Goal: Task Accomplishment & Management: Use online tool/utility

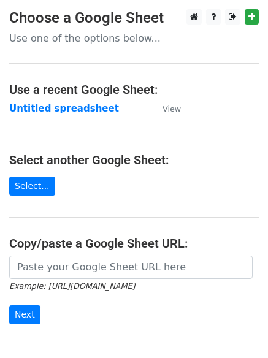
click at [65, 101] on main "Choose a Google Sheet Use one of the options below... Use a recent Google Sheet…" at bounding box center [134, 199] width 268 height 381
click at [68, 106] on strong "Untitled spreadsheet" at bounding box center [64, 108] width 110 height 11
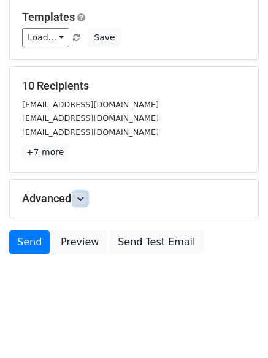
click at [87, 202] on link at bounding box center [80, 198] width 13 height 13
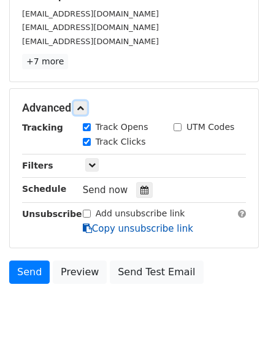
scroll to position [213, 0]
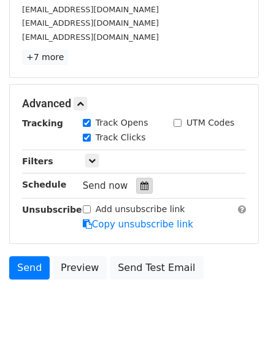
click at [140, 188] on icon at bounding box center [144, 185] width 8 height 9
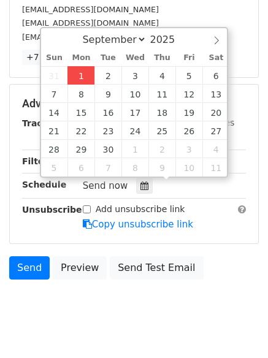
type input "2025-09-01 13:44"
type input "01"
type input "44"
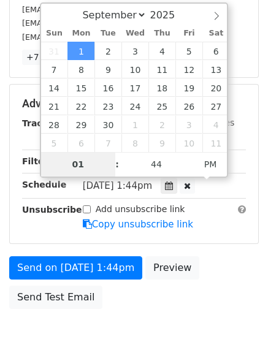
type input "4"
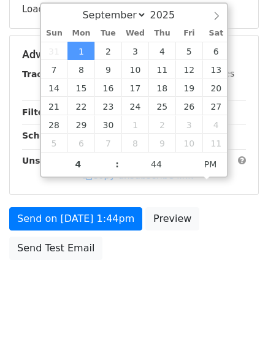
type input "2025-09-01 16:44"
click at [137, 280] on body "New Campaign Daily emails left: 50 Google Sheet: Untitled spreadsheet Variables…" at bounding box center [134, 55] width 268 height 519
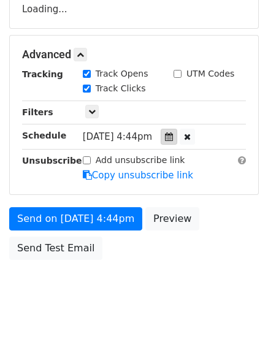
click at [179, 140] on div "Tracking Track Opens UTM Codes Track Clicks Filters Only include spreadsheet ro…" at bounding box center [134, 124] width 224 height 115
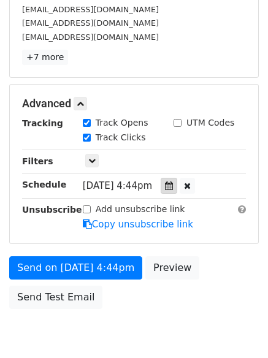
click at [173, 185] on icon at bounding box center [169, 185] width 8 height 9
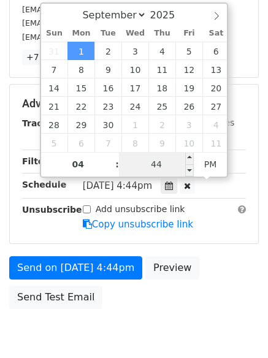
click at [151, 167] on input "44" at bounding box center [156, 164] width 75 height 25
type input "0"
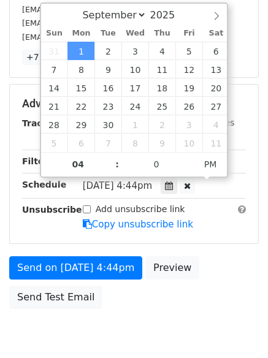
type input "2025-09-01 16:00"
click at [152, 333] on body "New Campaign Daily emails left: 50 Google Sheet: Untitled spreadsheet Variables…" at bounding box center [134, 80] width 268 height 568
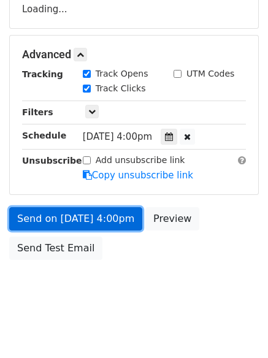
click at [104, 218] on link "Send on Sep 1 at 4:00pm" at bounding box center [75, 218] width 133 height 23
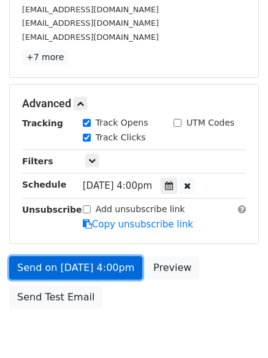
click at [101, 275] on link "Send on Sep 1 at 4:00pm" at bounding box center [75, 267] width 133 height 23
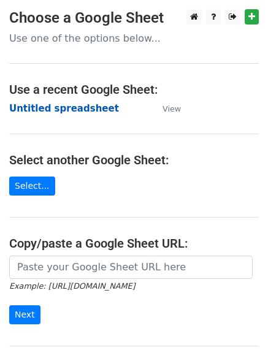
click at [78, 109] on strong "Untitled spreadsheet" at bounding box center [64, 108] width 110 height 11
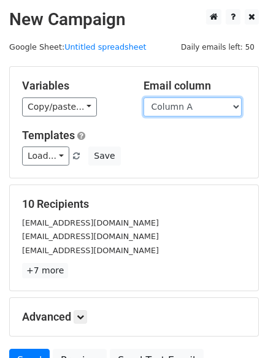
click at [179, 112] on select "Column A Column B Column C Column D Column E" at bounding box center [192, 106] width 98 height 19
select select "Column B"
click at [143, 97] on select "Column A Column B Column C Column D Column E" at bounding box center [192, 106] width 98 height 19
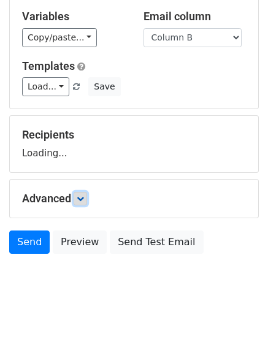
click at [84, 199] on icon at bounding box center [80, 198] width 7 height 7
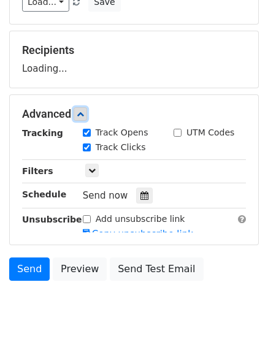
scroll to position [156, 0]
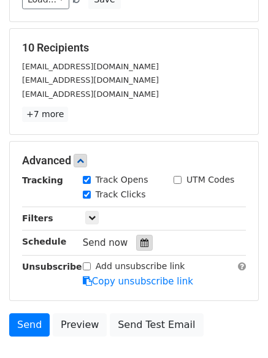
click at [143, 238] on div at bounding box center [144, 243] width 17 height 16
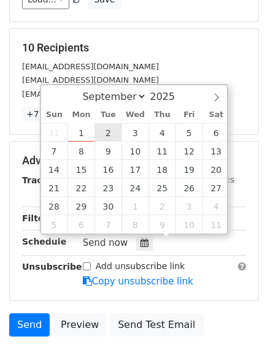
type input "2025-09-02 12:00"
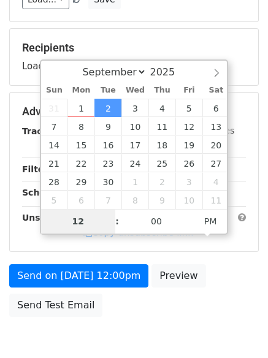
type input "5"
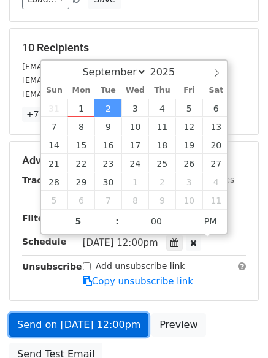
type input "2025-09-02 17:00"
click at [110, 329] on link "Send on Sep 2 at 12:00pm" at bounding box center [78, 324] width 139 height 23
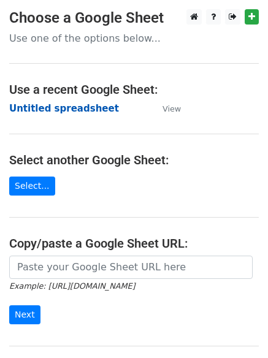
click at [91, 111] on strong "Untitled spreadsheet" at bounding box center [64, 108] width 110 height 11
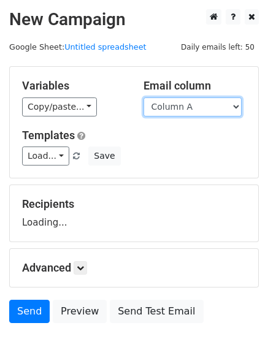
drag, startPoint x: 0, startPoint y: 0, endPoint x: 185, endPoint y: 105, distance: 213.1
click at [185, 105] on select "Column A Column B Column C Column D Column E" at bounding box center [192, 106] width 98 height 19
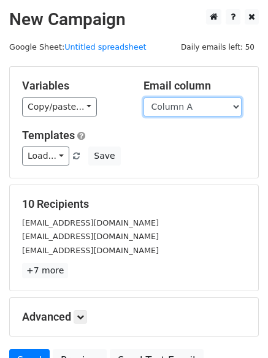
click at [189, 110] on select "Column A Column B Column C Column D Column E" at bounding box center [192, 106] width 98 height 19
select select "Column C"
click at [143, 97] on select "Column A Column B Column C Column D Column E" at bounding box center [192, 106] width 98 height 19
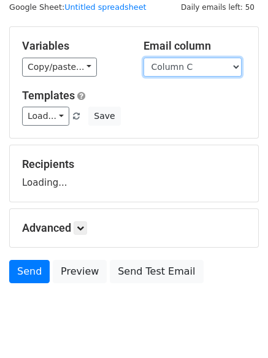
scroll to position [69, 0]
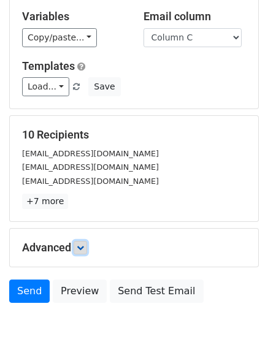
click at [82, 251] on link at bounding box center [80, 247] width 13 height 13
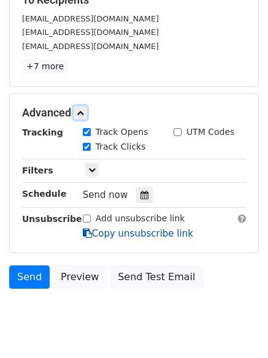
scroll to position [205, 0]
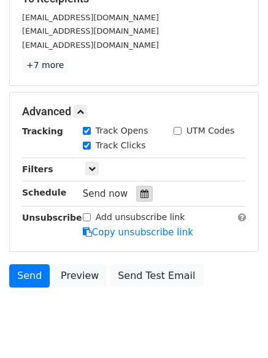
click at [145, 194] on div at bounding box center [144, 194] width 17 height 16
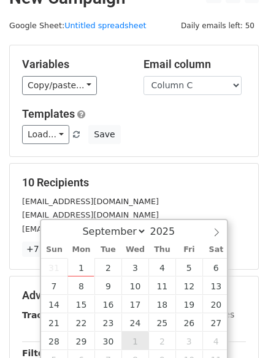
scroll to position [238, 0]
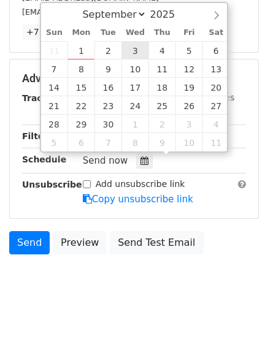
type input "2025-09-03 12:00"
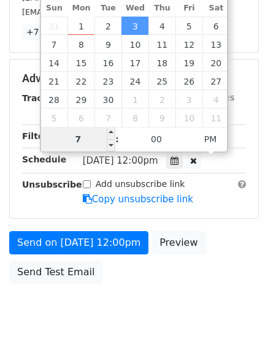
click at [96, 137] on input "7" at bounding box center [78, 139] width 75 height 25
type input "6"
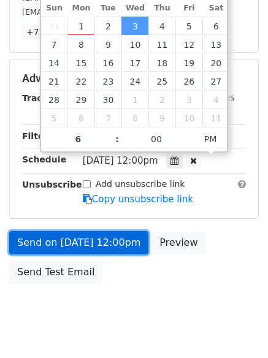
type input "2025-09-03 18:00"
click at [101, 250] on link "Send on Sep 3 at 12:00pm" at bounding box center [78, 242] width 139 height 23
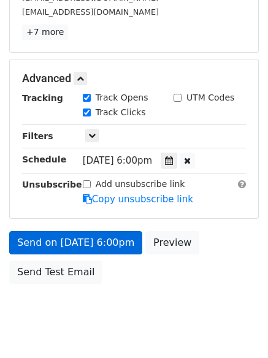
scroll to position [219, 0]
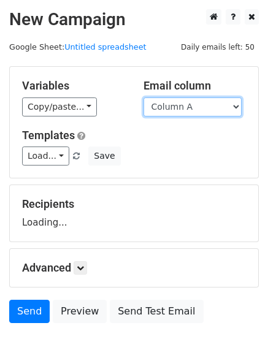
click at [194, 109] on select "Column A Column B Column C Column D Column E" at bounding box center [192, 106] width 98 height 19
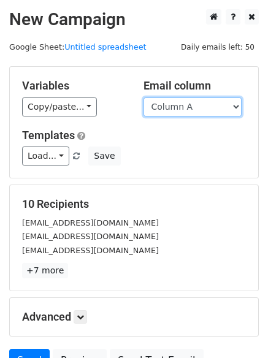
click at [191, 106] on select "Column A Column B Column C Column D Column E" at bounding box center [192, 106] width 98 height 19
select select "Column D"
click at [143, 97] on select "Column A Column B Column C Column D Column E" at bounding box center [192, 106] width 98 height 19
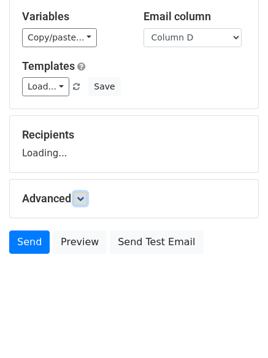
click at [87, 194] on link at bounding box center [80, 198] width 13 height 13
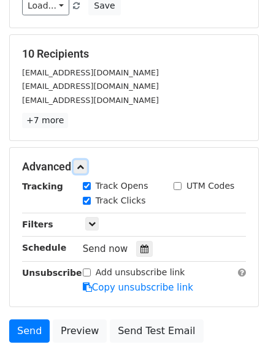
scroll to position [162, 0]
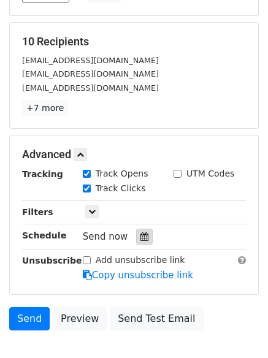
click at [136, 242] on div at bounding box center [144, 237] width 17 height 16
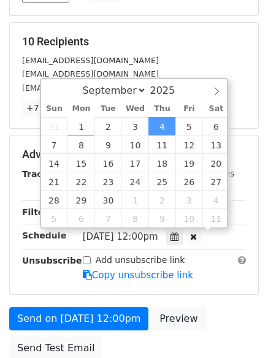
scroll to position [1, 0]
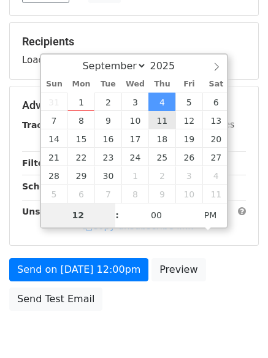
type input "2025-09-11 12:00"
type input "7"
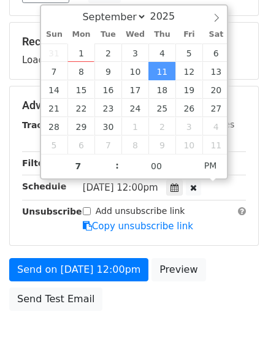
type input "2025-09-11 19:00"
click at [122, 218] on label "Add unsubscribe link" at bounding box center [141, 211] width 90 height 13
click at [91, 215] on input "Add unsubscribe link" at bounding box center [87, 211] width 8 height 8
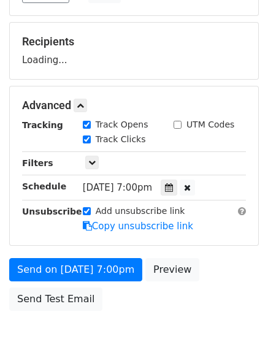
click at [113, 209] on label "Add unsubscribe link" at bounding box center [141, 211] width 90 height 13
click at [91, 209] on input "Add unsubscribe link" at bounding box center [87, 211] width 8 height 8
checkbox input "false"
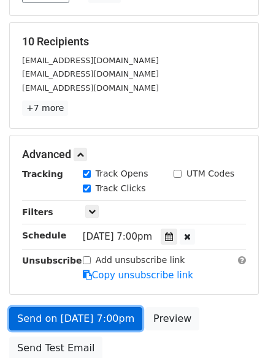
click at [101, 324] on link "Send on Sep 11 at 7:00pm" at bounding box center [75, 318] width 133 height 23
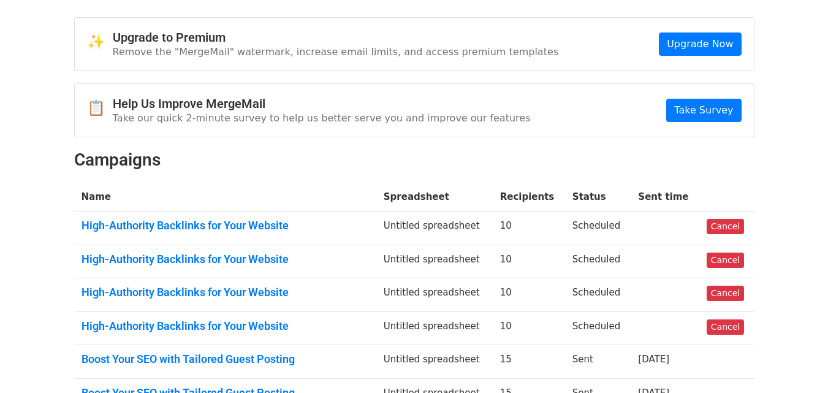
scroll to position [61, 0]
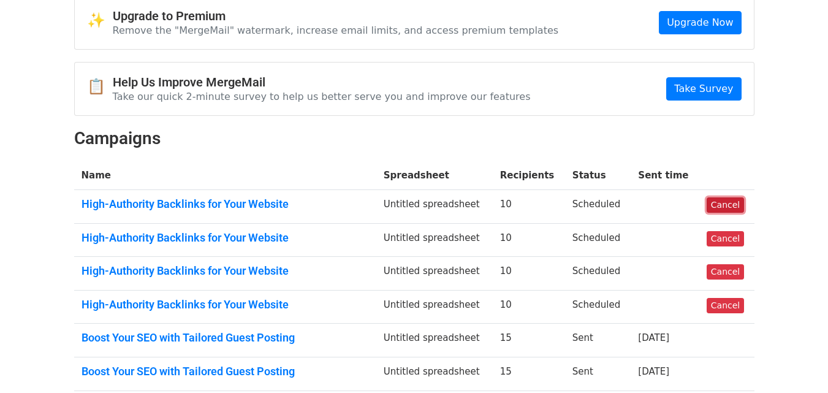
click at [730, 207] on link "Cancel" at bounding box center [725, 204] width 37 height 15
click at [734, 210] on link "Cancel" at bounding box center [725, 204] width 37 height 15
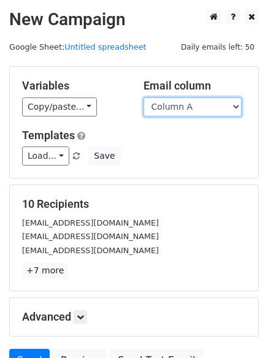
click at [163, 110] on select "Column A Column B Column C Column D Column E" at bounding box center [192, 106] width 98 height 19
click at [174, 110] on select "Column A Column B Column C Column D Column E" at bounding box center [192, 106] width 98 height 19
select select "Column E"
click at [143, 97] on select "Column A Column B Column C Column D Column E" at bounding box center [192, 106] width 98 height 19
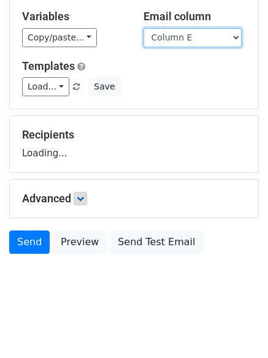
scroll to position [69, 0]
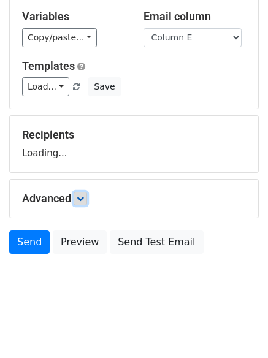
click at [84, 200] on icon at bounding box center [80, 198] width 7 height 7
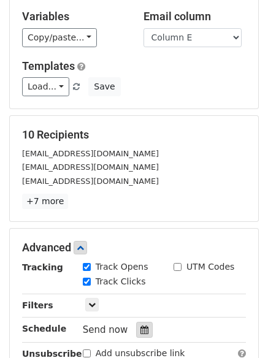
click at [140, 332] on icon at bounding box center [144, 330] width 8 height 9
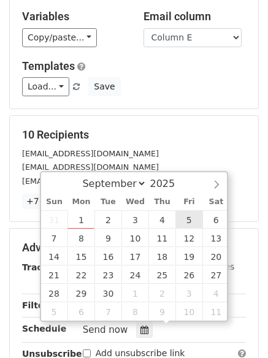
type input "2025-09-05 12:00"
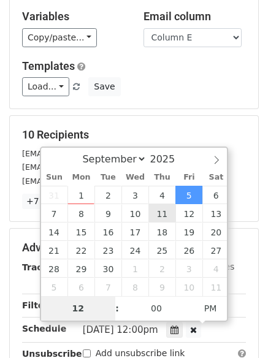
type input "8"
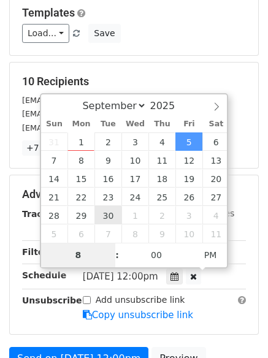
scroll to position [268, 0]
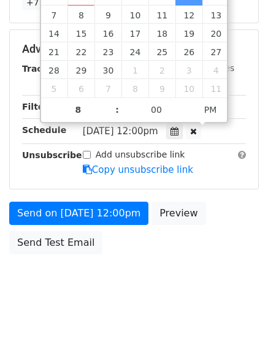
type input "2025-09-05 20:00"
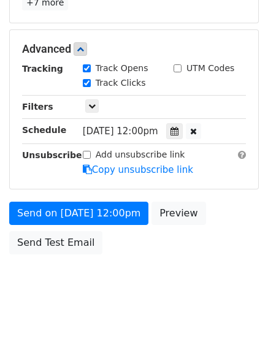
click at [190, 279] on body "New Campaign Daily emails left: 50 Google Sheet: Untitled spreadsheet Variables…" at bounding box center [134, 25] width 268 height 568
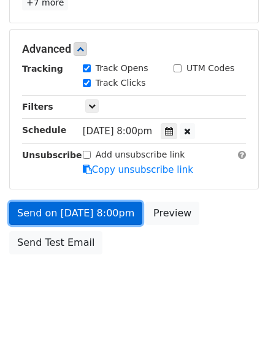
click at [105, 212] on link "Send on Sep 5 at 8:00pm" at bounding box center [75, 213] width 133 height 23
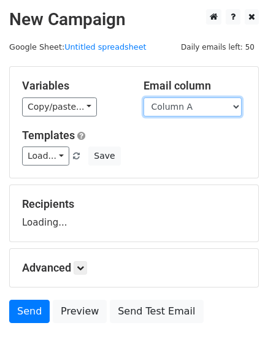
click at [202, 105] on select "Column A Column B Column C Column D Column E" at bounding box center [192, 106] width 98 height 19
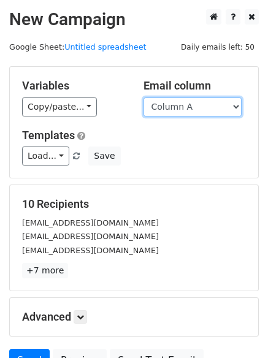
click at [197, 99] on select "Column A Column B Column C Column D Column E" at bounding box center [192, 106] width 98 height 19
select select "Column D"
click at [143, 97] on select "Column A Column B Column C Column D Column E" at bounding box center [192, 106] width 98 height 19
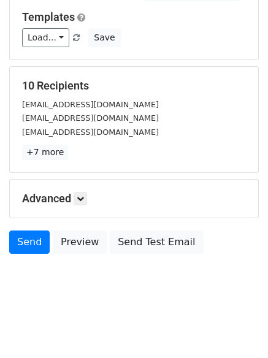
scroll to position [69, 0]
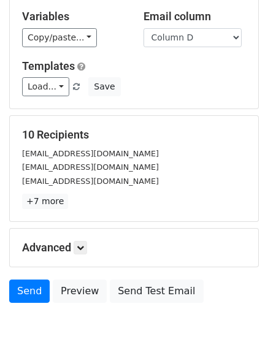
click at [74, 241] on h5 "Advanced" at bounding box center [134, 247] width 224 height 13
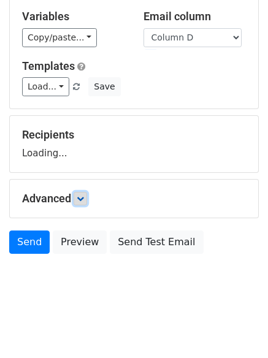
click at [84, 197] on icon at bounding box center [80, 198] width 7 height 7
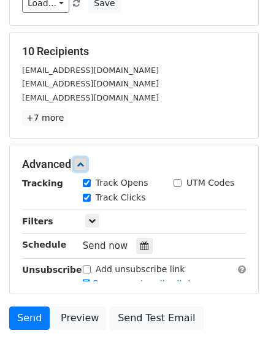
scroll to position [154, 0]
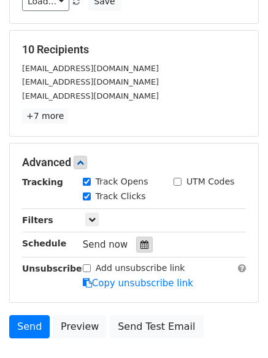
click at [140, 243] on icon at bounding box center [144, 244] width 8 height 9
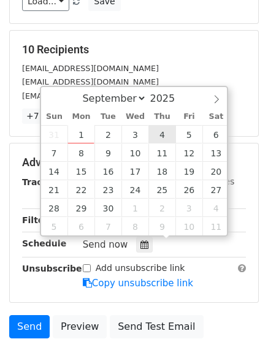
type input "[DATE] 12:00"
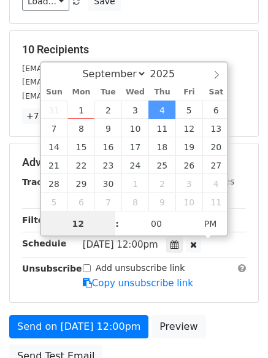
scroll to position [1, 0]
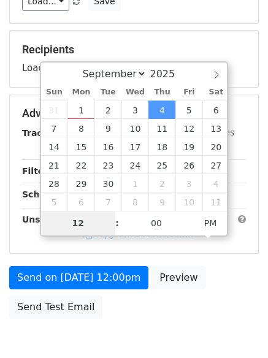
type input "7"
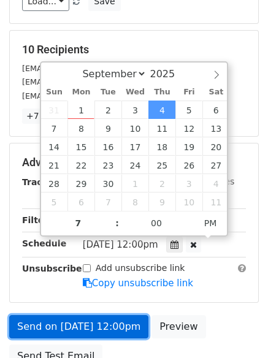
type input "[DATE] 19:00"
click at [77, 326] on link "Send on [DATE] 12:00pm" at bounding box center [78, 326] width 139 height 23
